Goal: Task Accomplishment & Management: Use online tool/utility

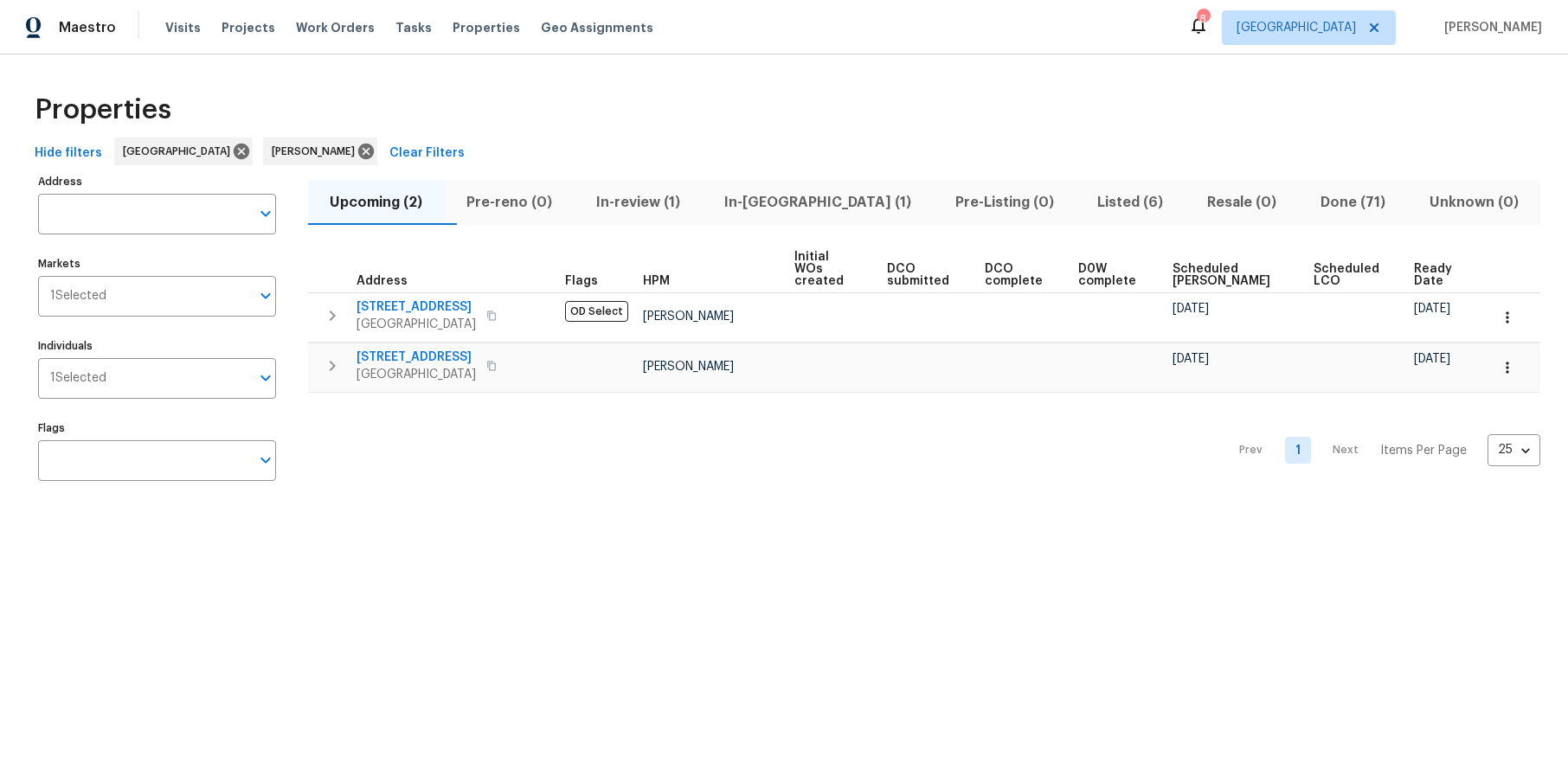
click at [771, 526] on html "Maestro Visits Projects Work Orders Tasks Properties Geo Assignments 8 Los Ange…" at bounding box center [784, 262] width 1568 height 526
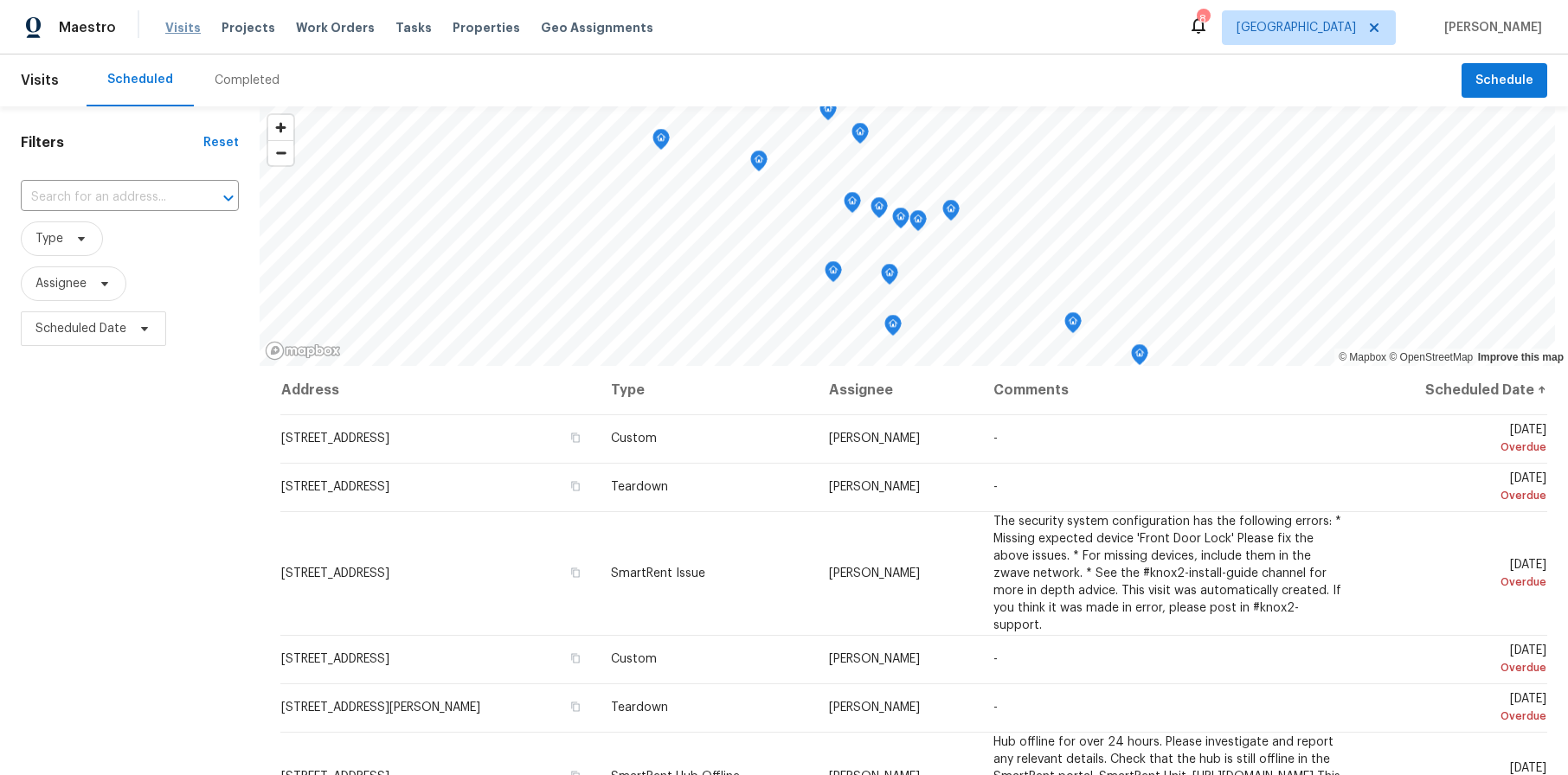
click at [191, 32] on span "Visits" at bounding box center [183, 28] width 36 height 17
click at [84, 321] on span "Scheduled Date" at bounding box center [81, 329] width 91 height 17
click at [134, 373] on input "text" at bounding box center [117, 387] width 171 height 35
select select "9"
select select "2025"
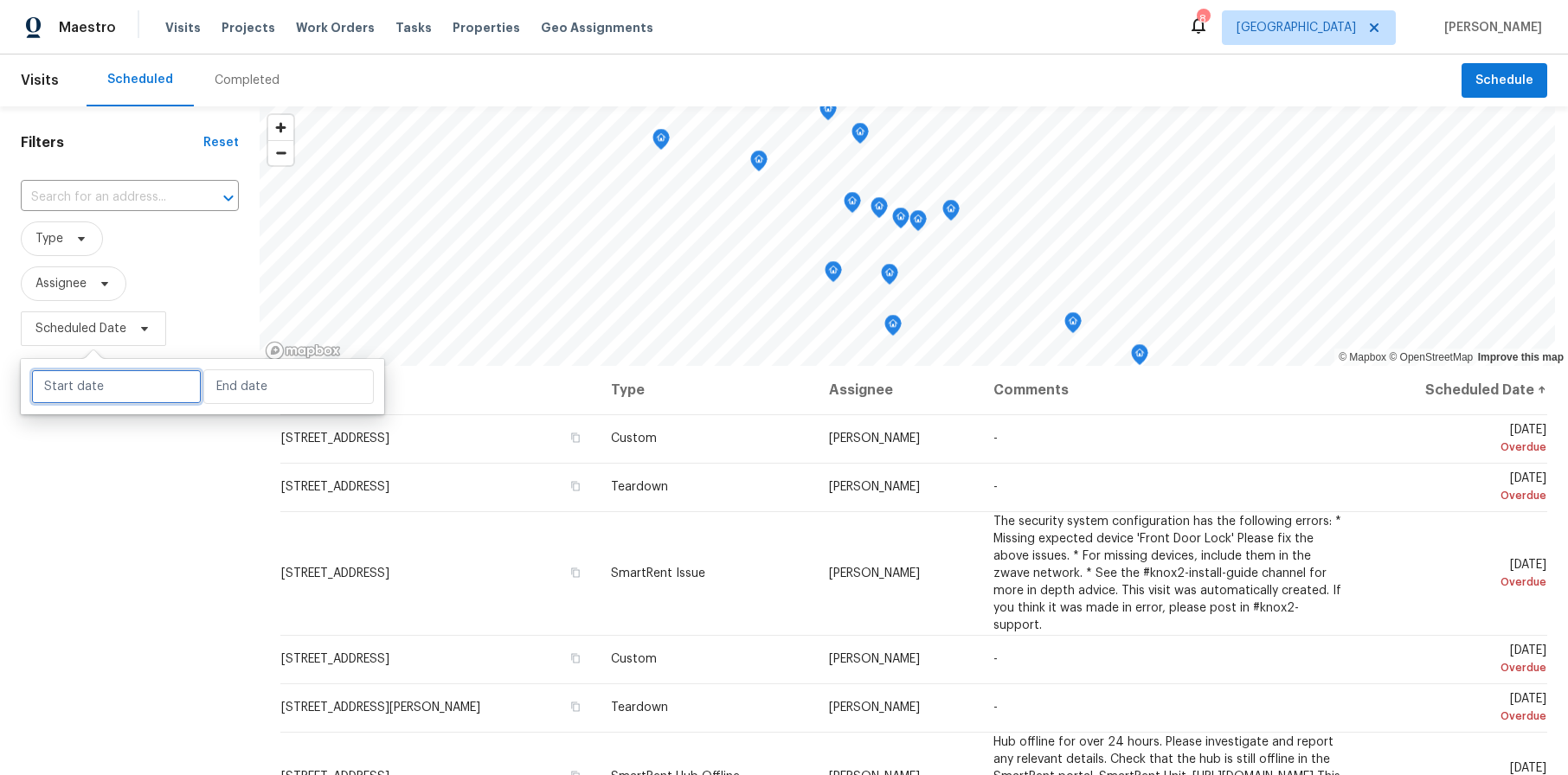
select select "10"
select select "2025"
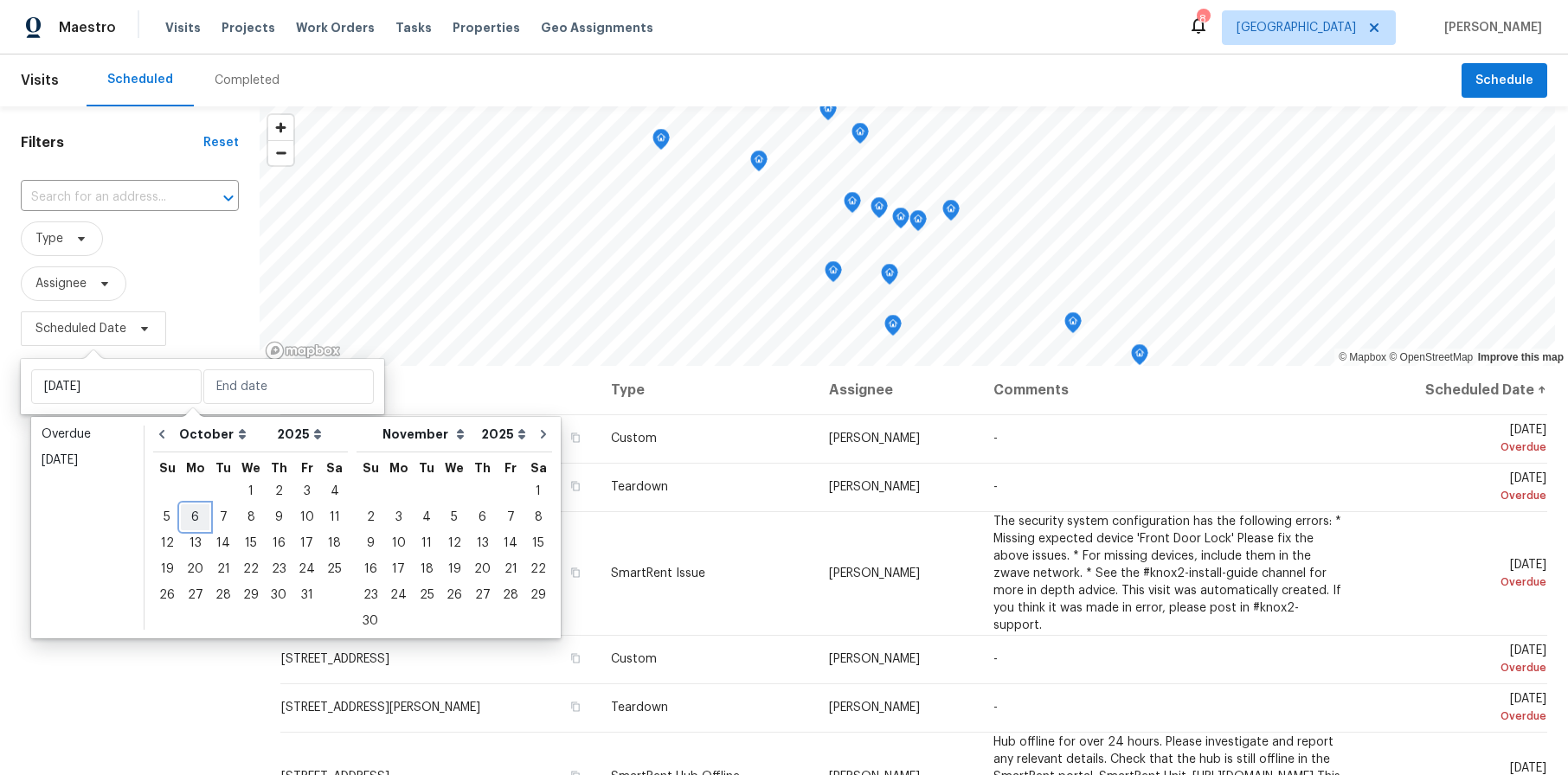
click at [195, 513] on div "6" at bounding box center [194, 518] width 29 height 24
type input "Mon, Oct 06"
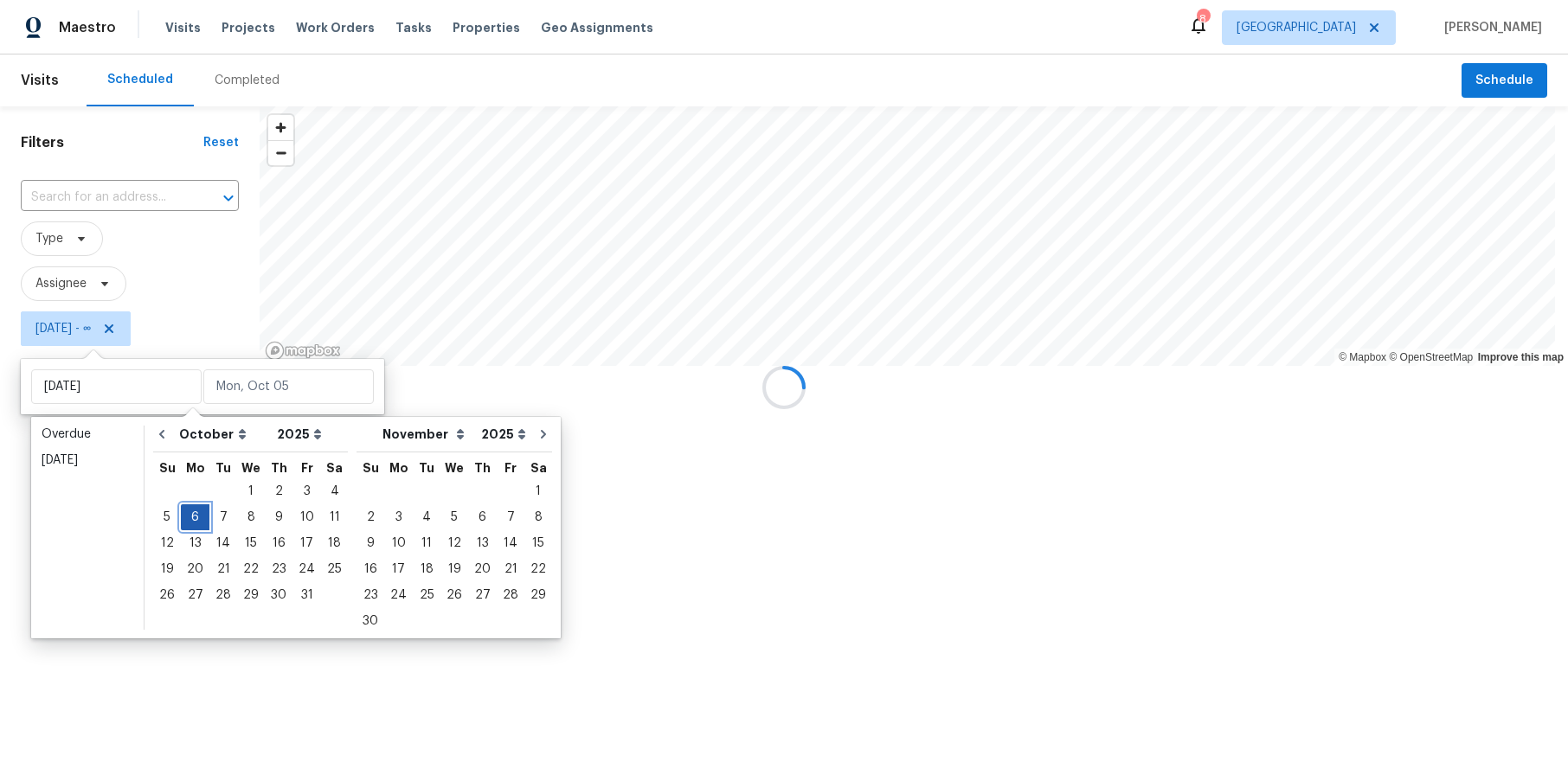
click at [195, 513] on div "6" at bounding box center [194, 518] width 29 height 24
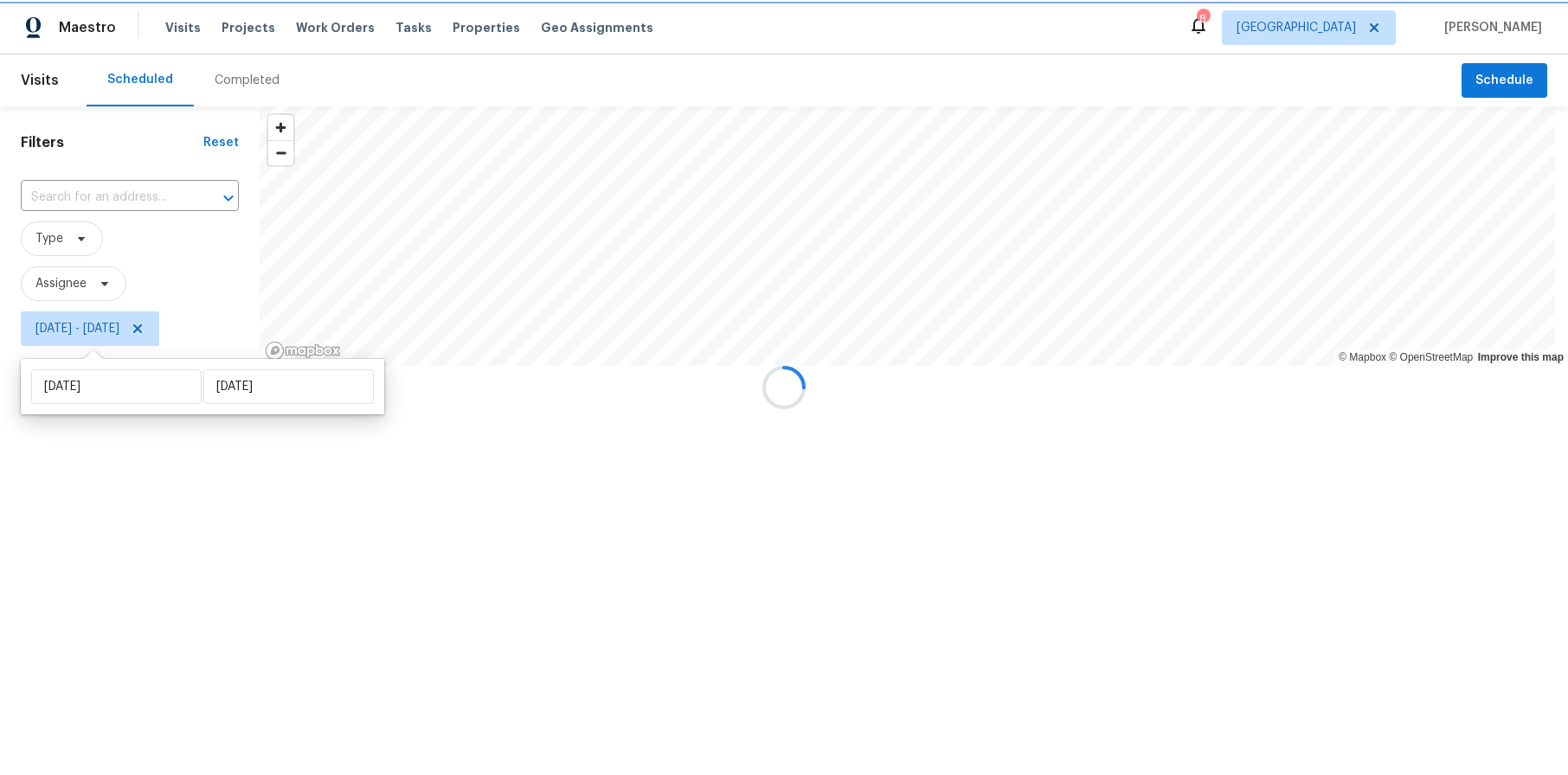
type input "Mon, Oct 06"
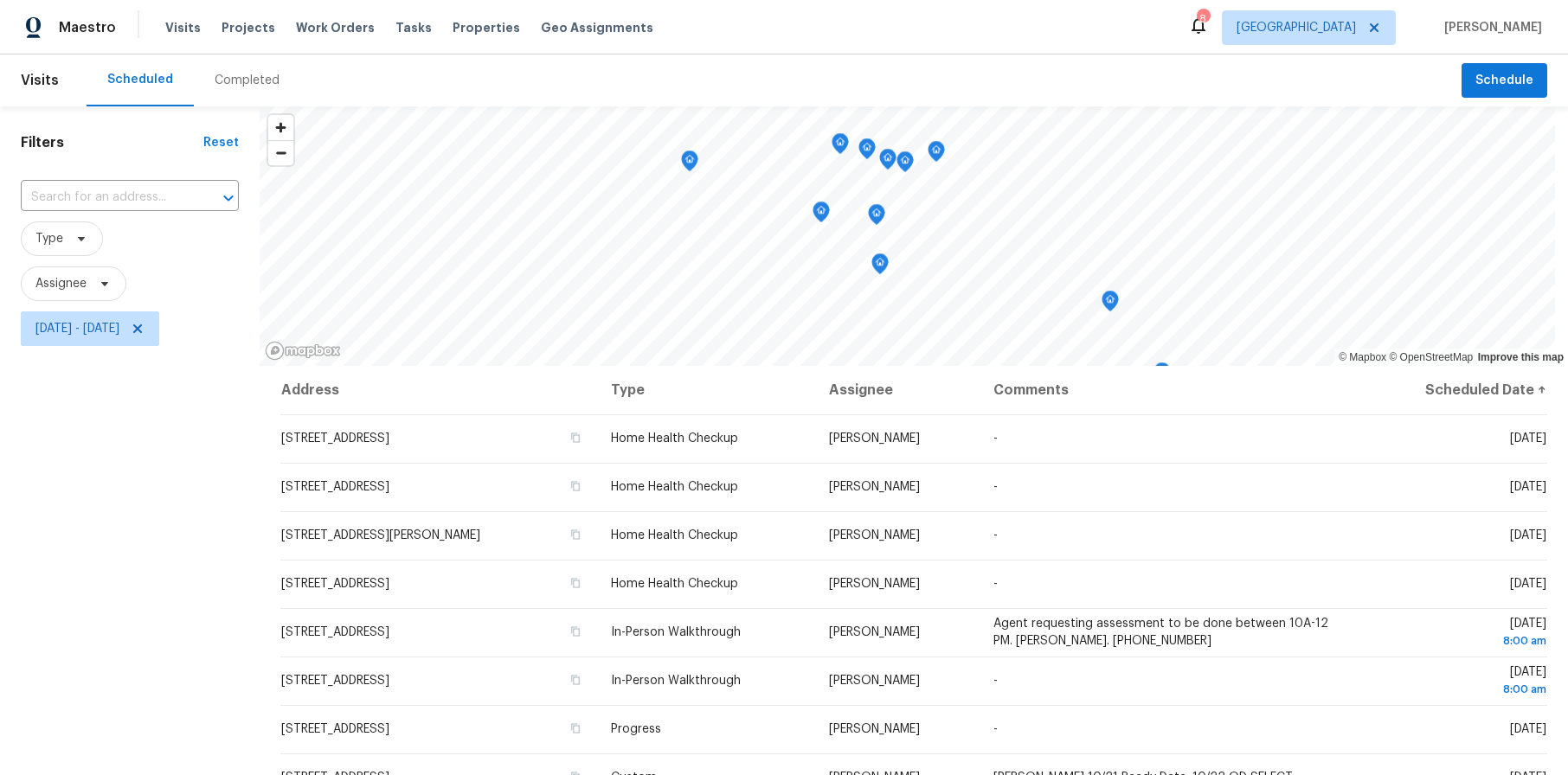
click at [98, 501] on div "Filters Reset ​ Type Assignee Mon, Oct 06 - Mon, Oct 06" at bounding box center [130, 546] width 260 height 880
click at [51, 235] on span "Type" at bounding box center [50, 239] width 28 height 17
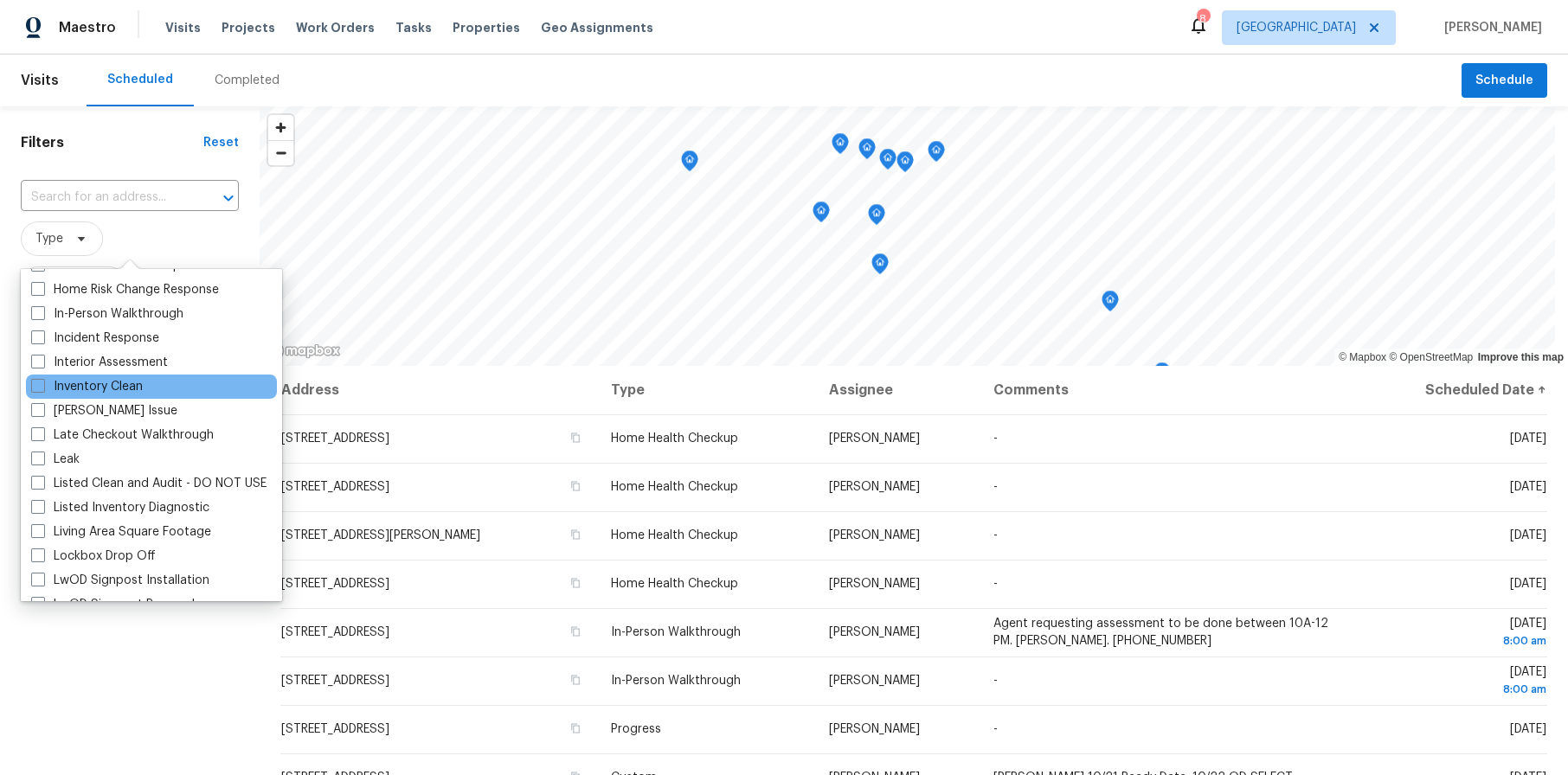
scroll to position [606, 0]
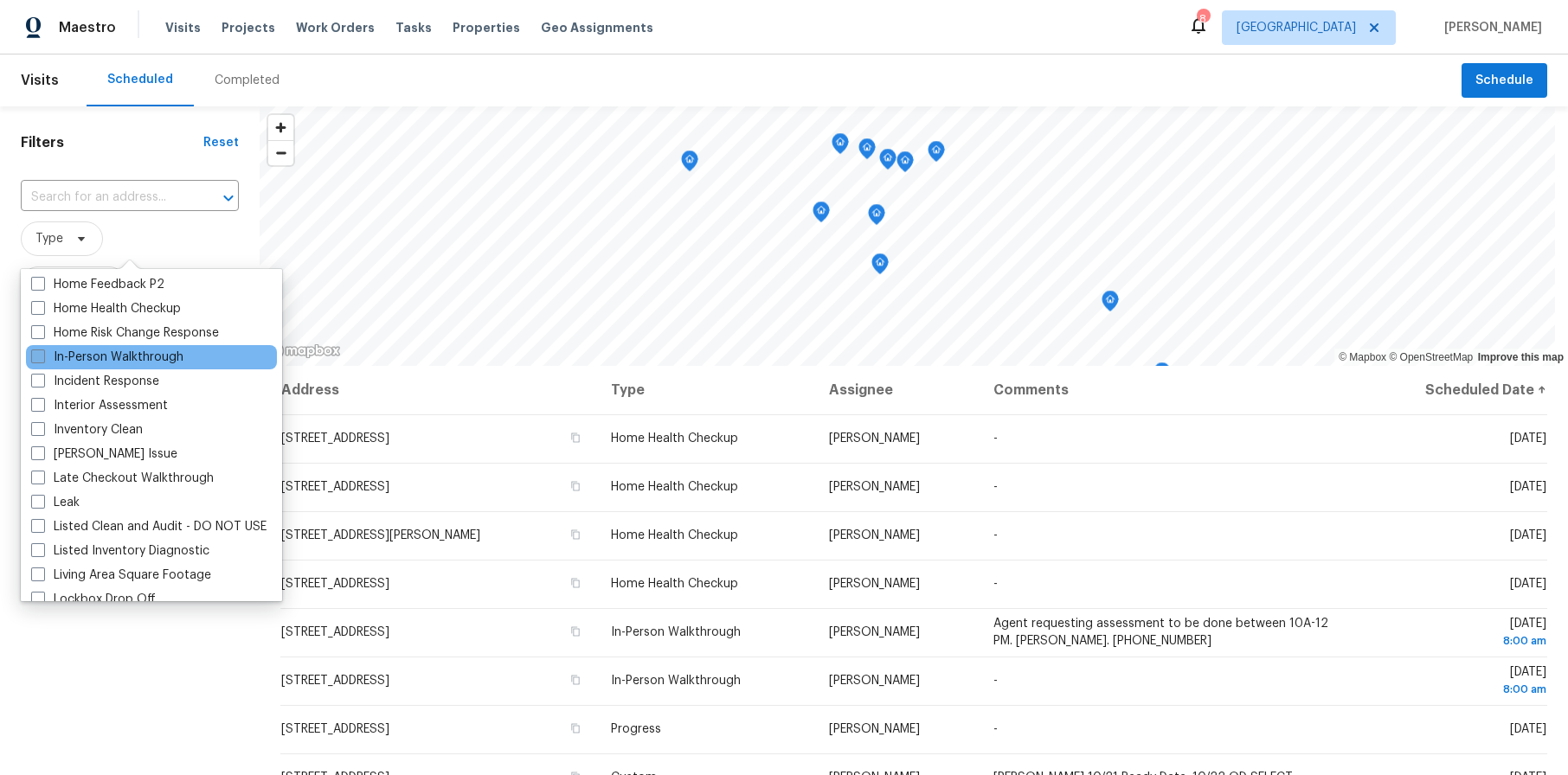
click at [38, 357] on span at bounding box center [38, 357] width 14 height 14
click at [38, 357] on input "In-Person Walkthrough" at bounding box center [37, 354] width 11 height 11
checkbox input "true"
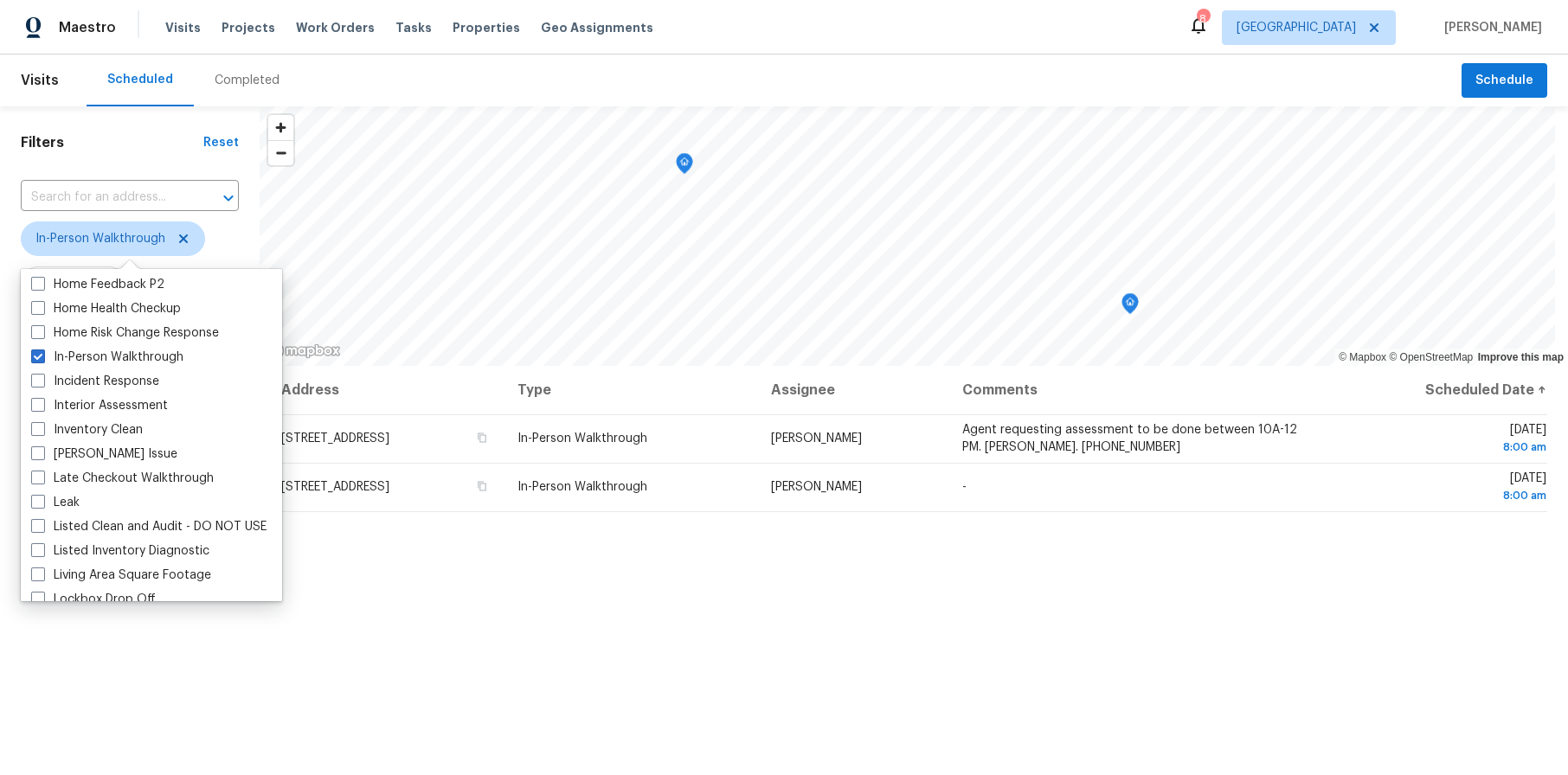
click at [164, 684] on div "Filters Reset ​ In-Person Walkthrough Assignee Mon, Oct 06 - Mon, Oct 06" at bounding box center [130, 546] width 260 height 880
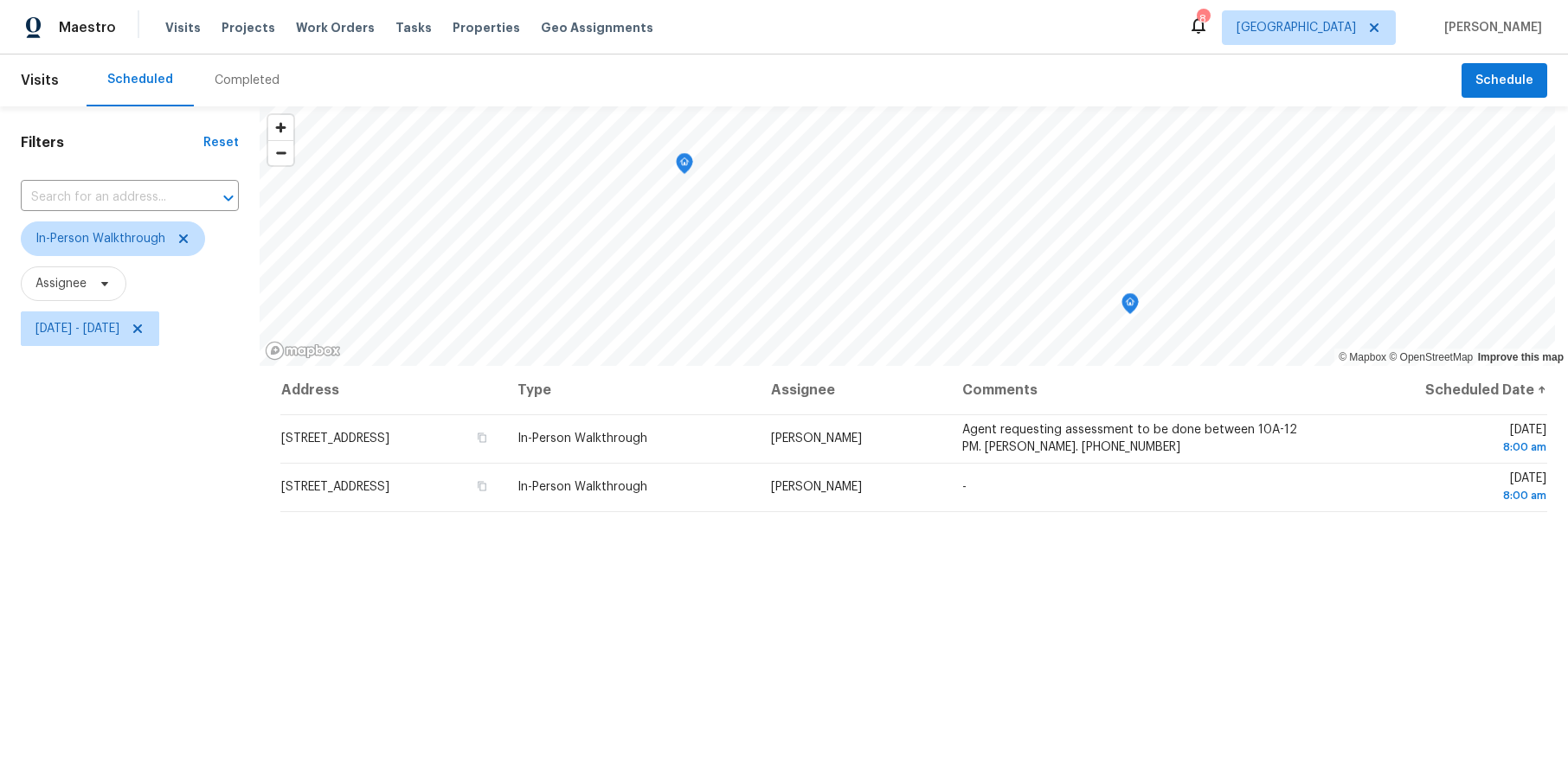
click at [91, 440] on div "Filters Reset ​ In-Person Walkthrough Assignee Mon, Oct 06 - Mon, Oct 06" at bounding box center [130, 546] width 260 height 880
click at [145, 329] on icon at bounding box center [138, 329] width 14 height 14
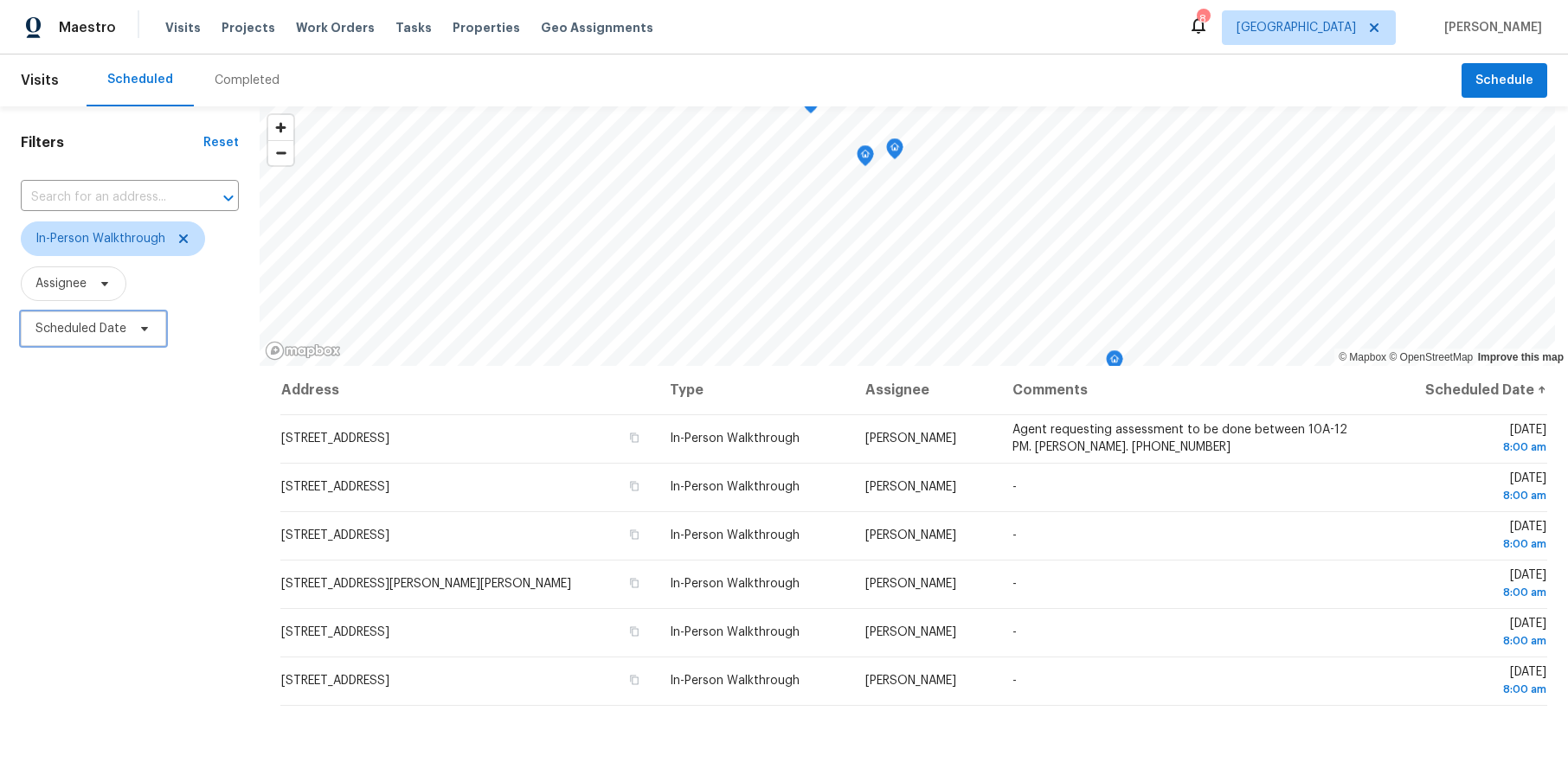
click at [86, 325] on span "Scheduled Date" at bounding box center [81, 329] width 91 height 17
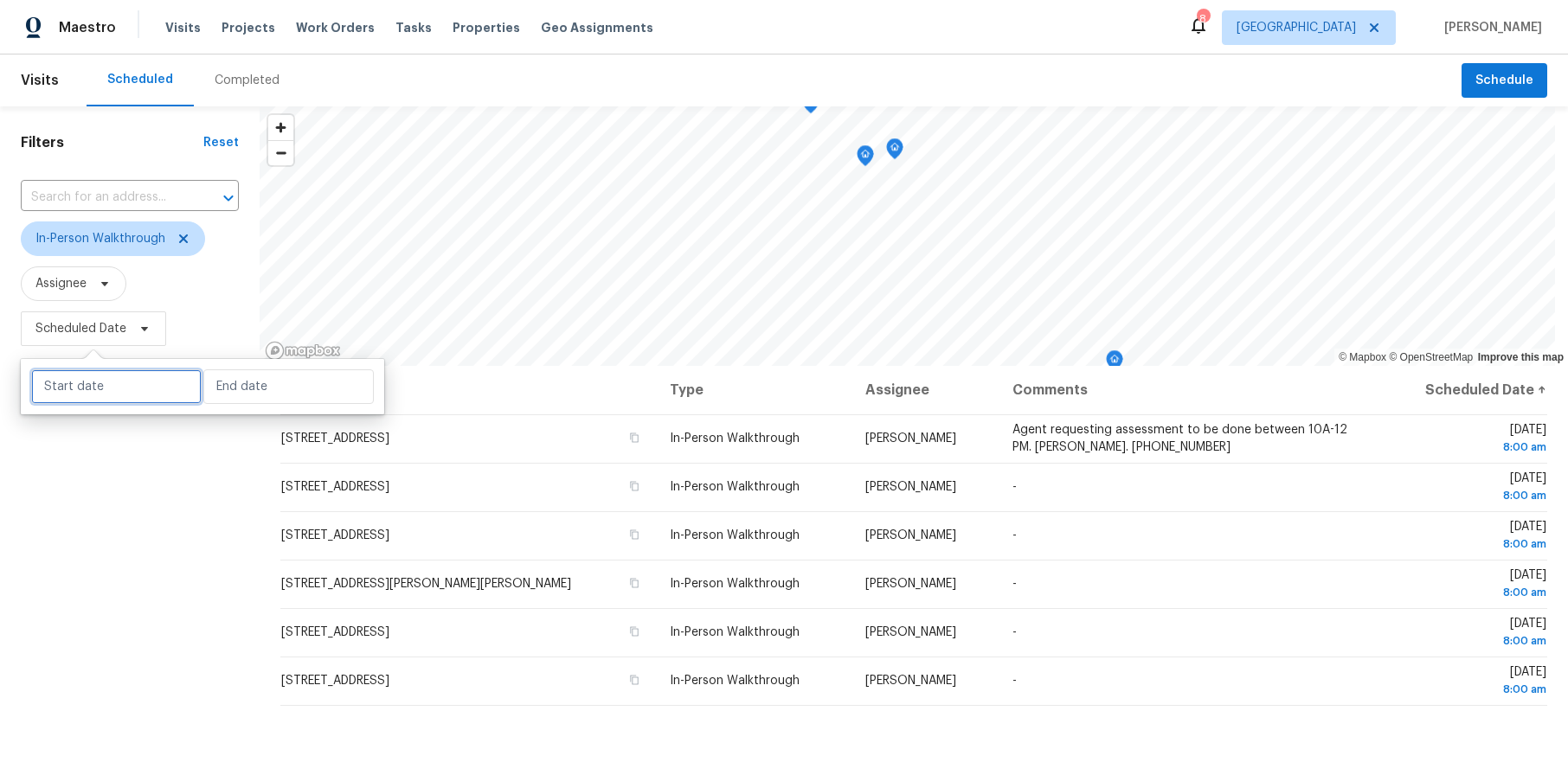
select select "9"
select select "2025"
select select "10"
select select "2025"
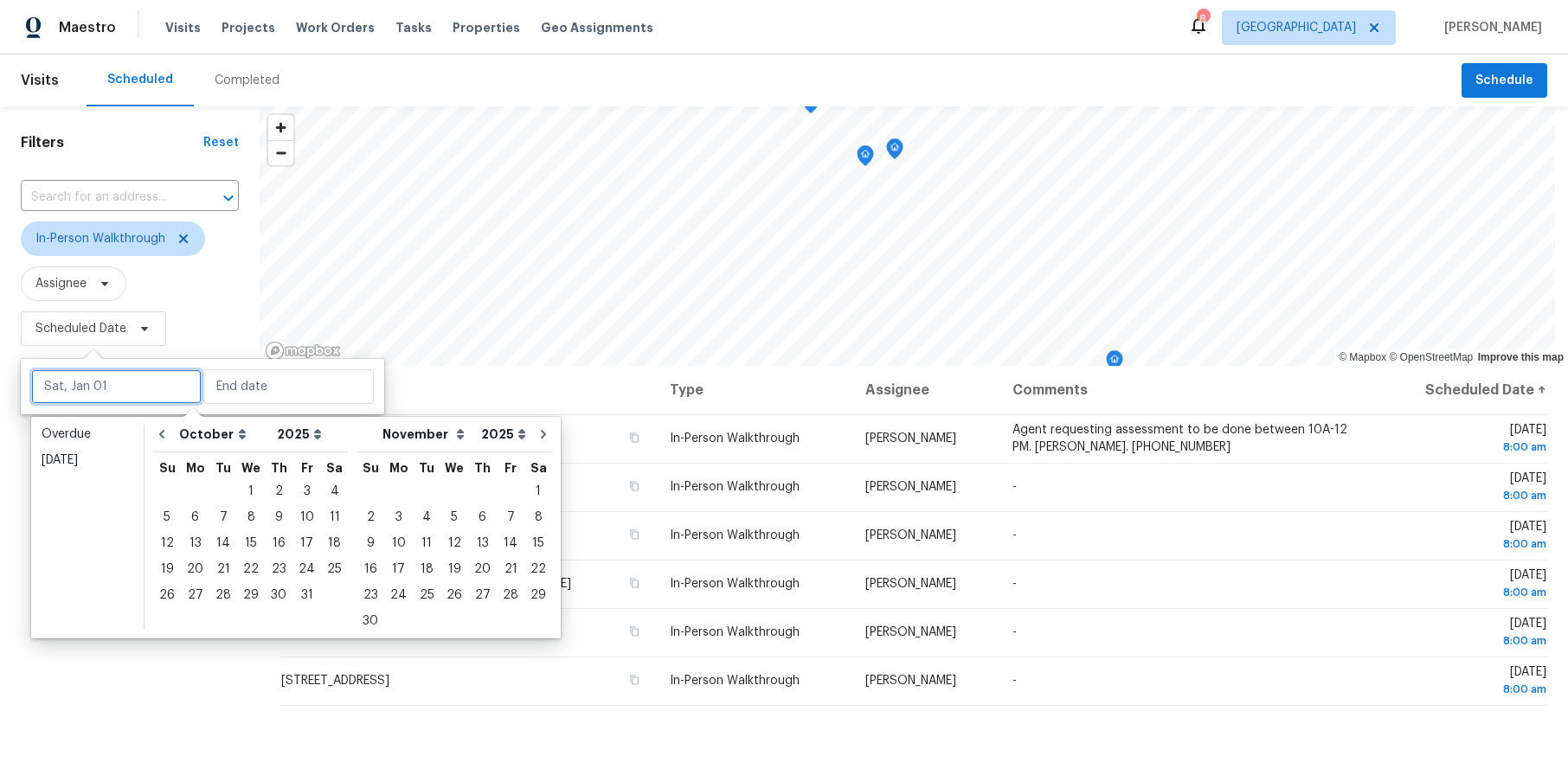
click at [104, 373] on input "text" at bounding box center [117, 387] width 171 height 35
click at [195, 516] on div "6" at bounding box center [194, 518] width 29 height 24
type input "Fri, Oct 03"
type input "Mon, Oct 06"
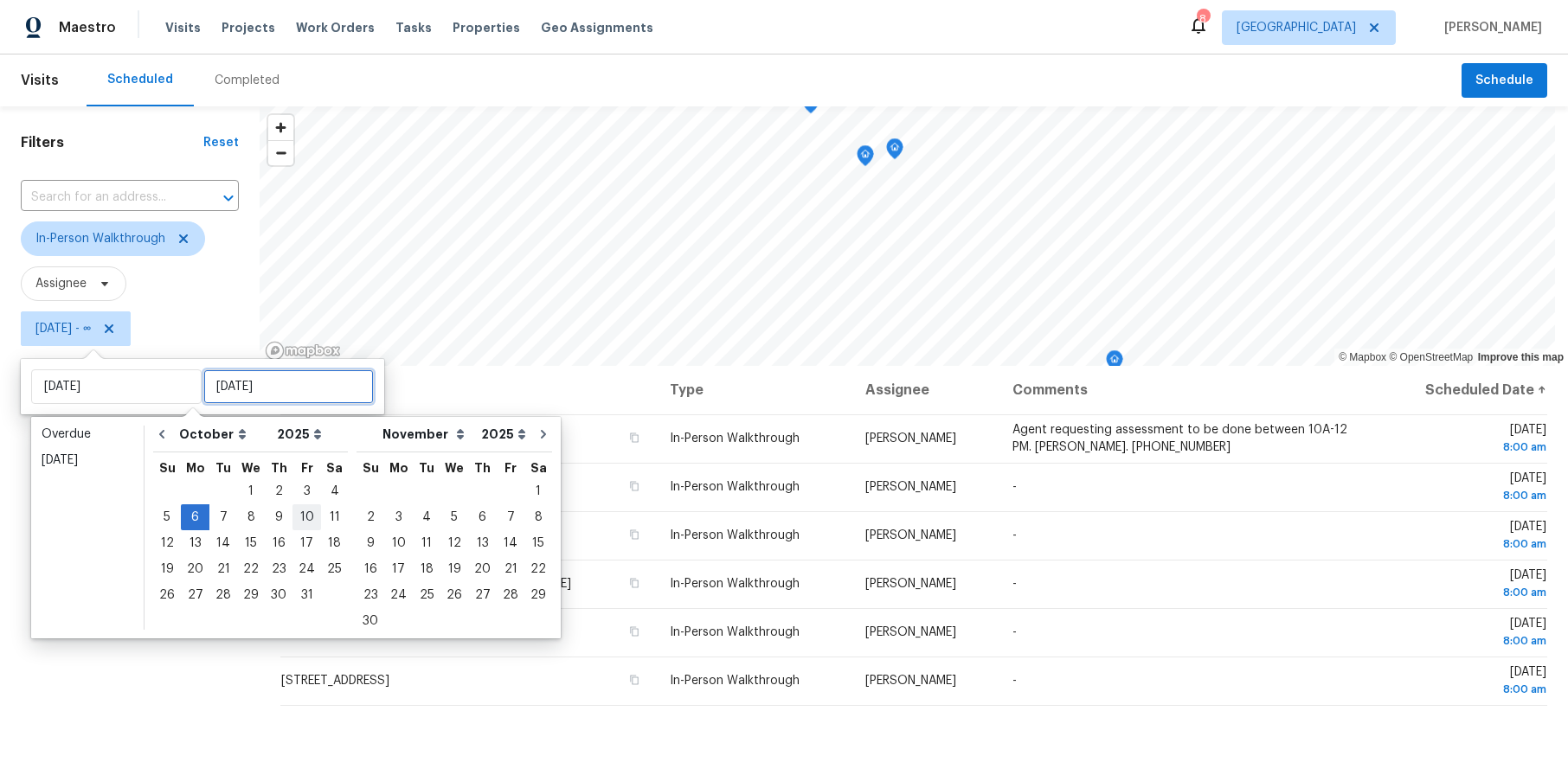
type input "Mon, Oct 06"
click at [255, 515] on div "8" at bounding box center [251, 518] width 28 height 24
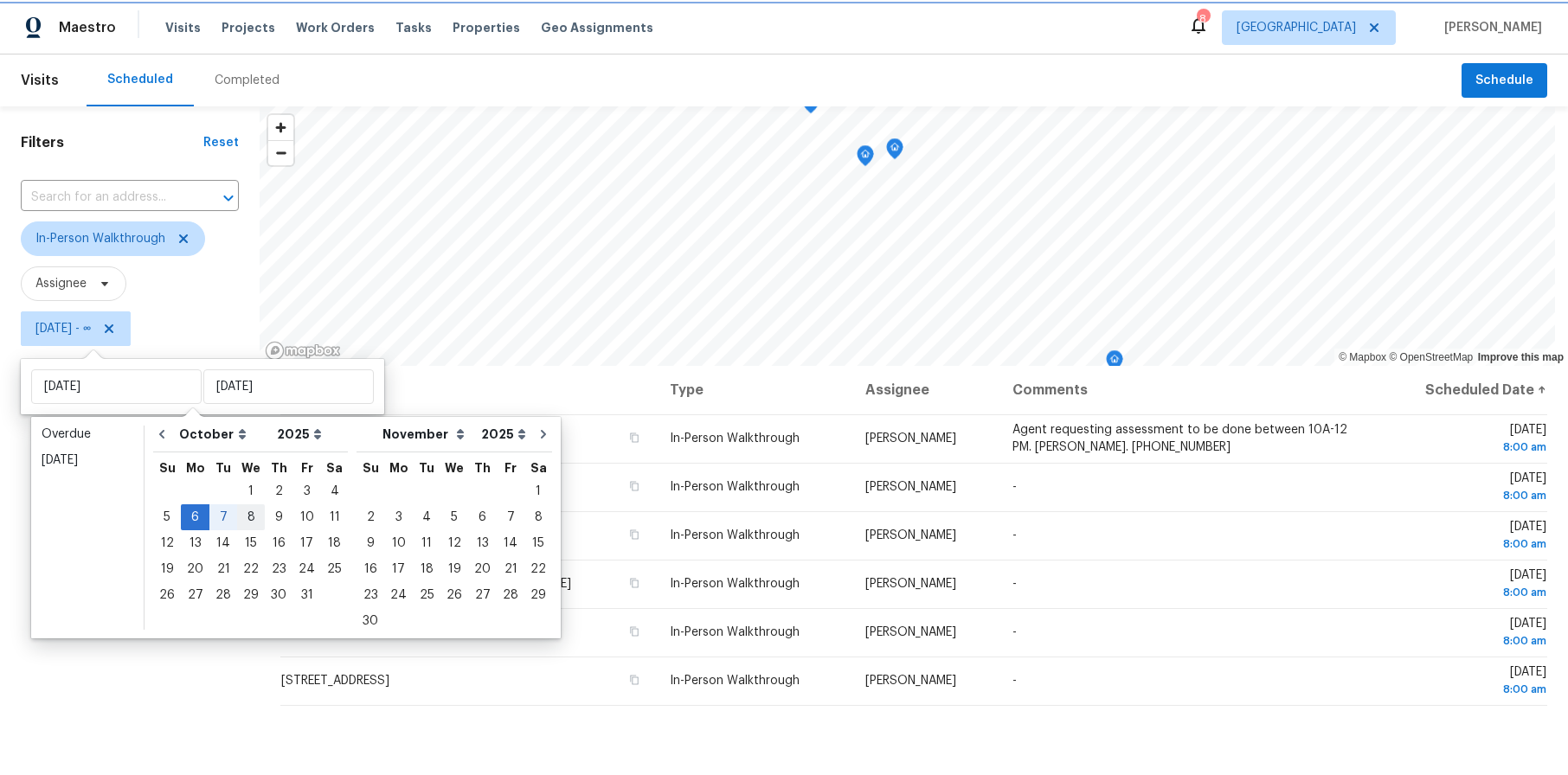
type input "Wed, Oct 08"
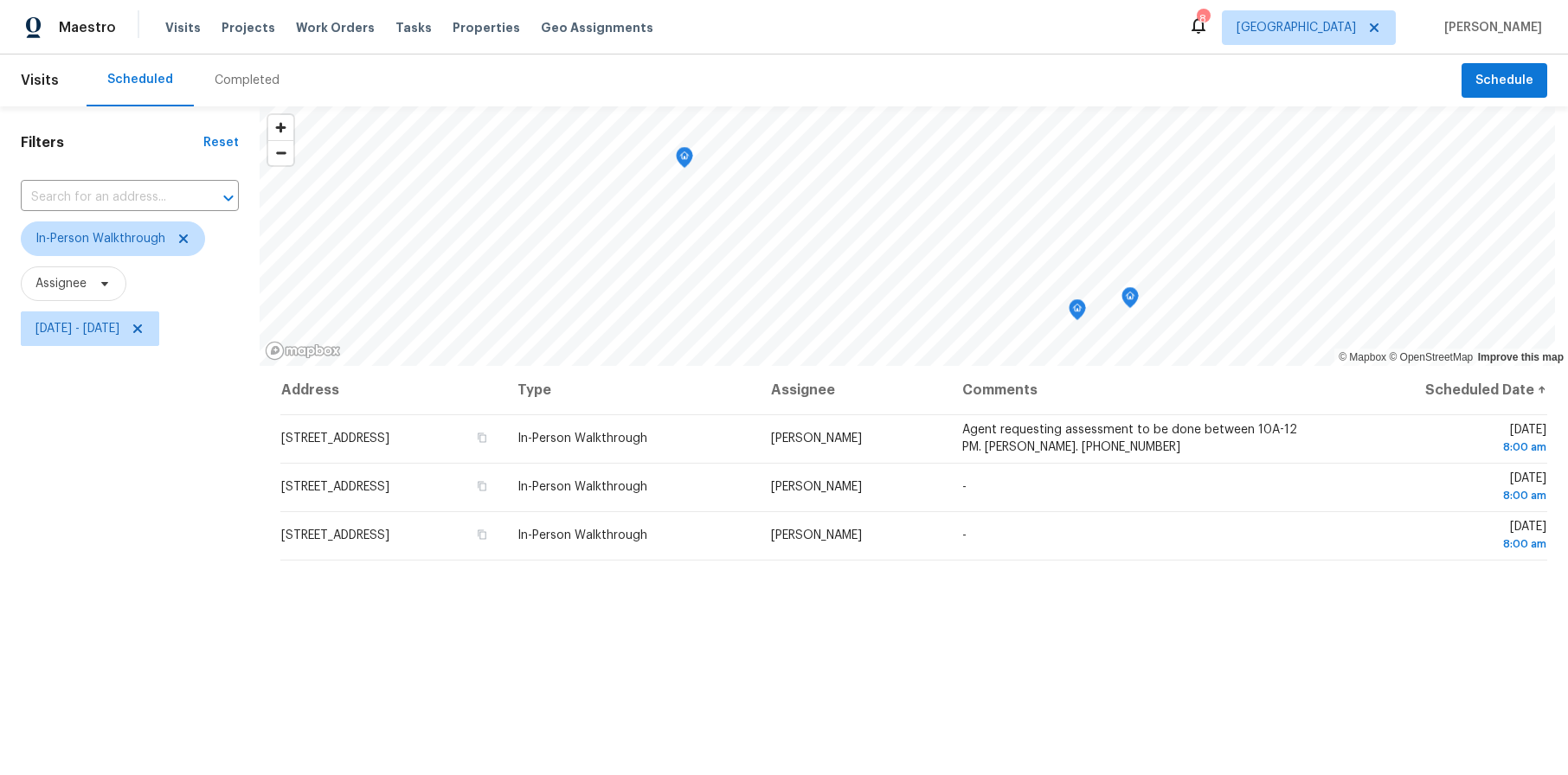
click at [53, 533] on div "Filters Reset ​ In-Person Walkthrough Assignee Mon, Oct 06 - Wed, Oct 08" at bounding box center [130, 546] width 260 height 880
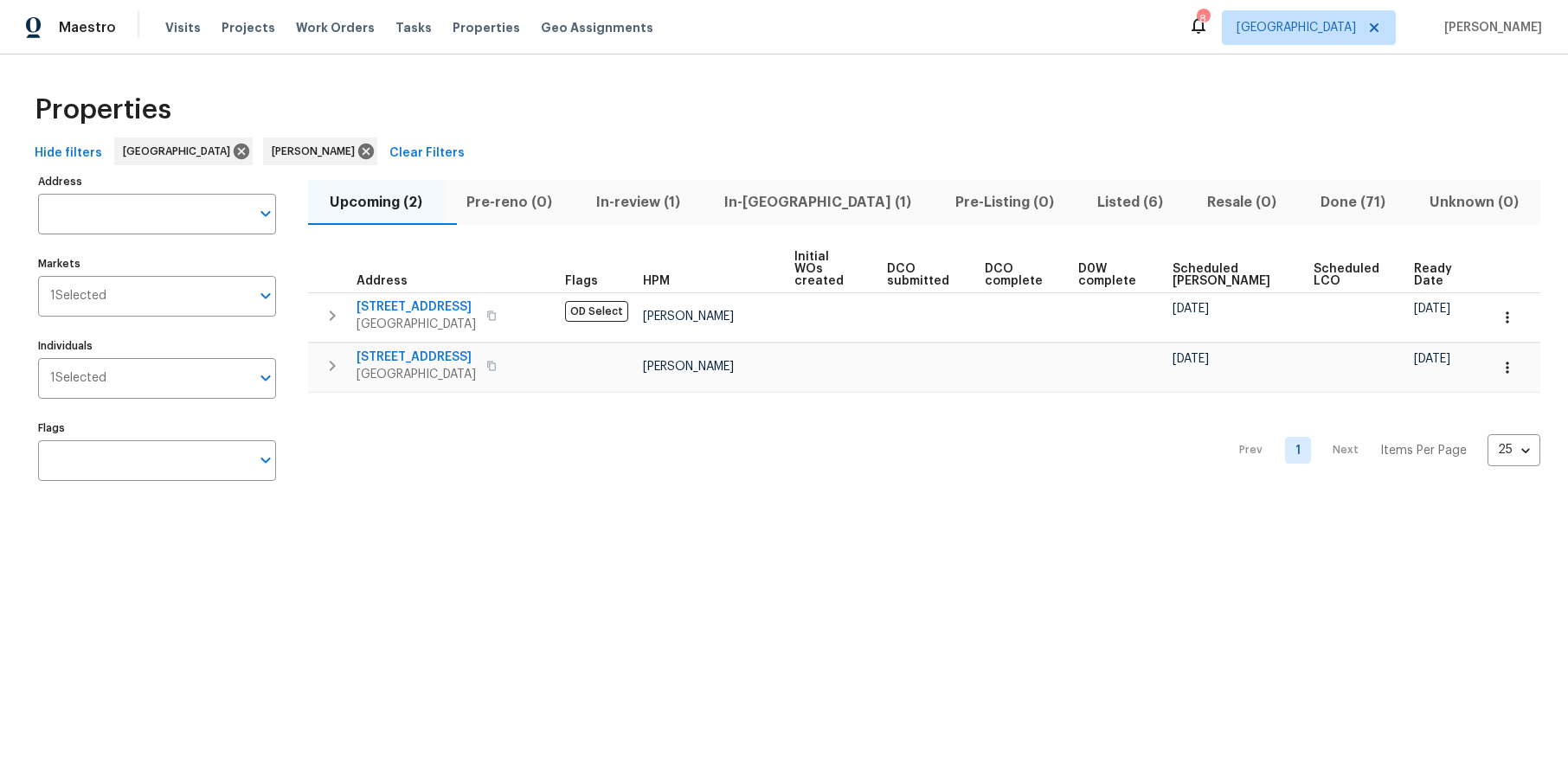
click at [1015, 98] on div "Properties" at bounding box center [784, 110] width 1512 height 56
click at [811, 93] on div "Properties" at bounding box center [784, 110] width 1512 height 56
